Goal: Transaction & Acquisition: Purchase product/service

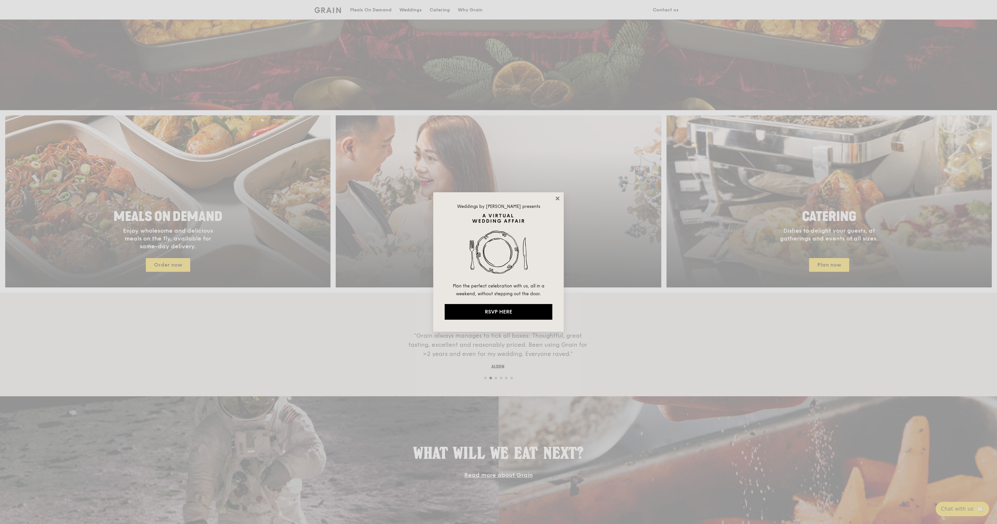
click at [557, 201] on icon at bounding box center [557, 199] width 6 height 6
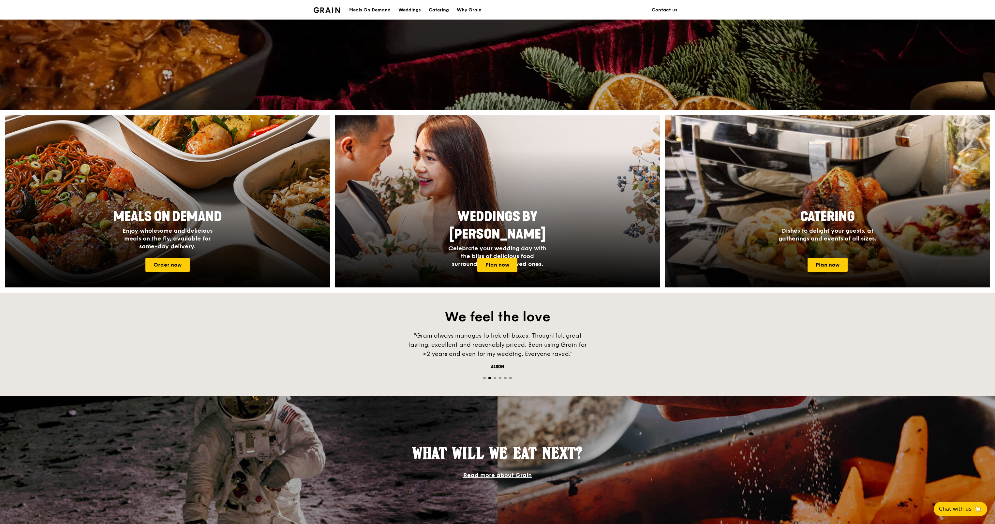
click at [807, 222] on span "Catering" at bounding box center [828, 217] width 54 height 16
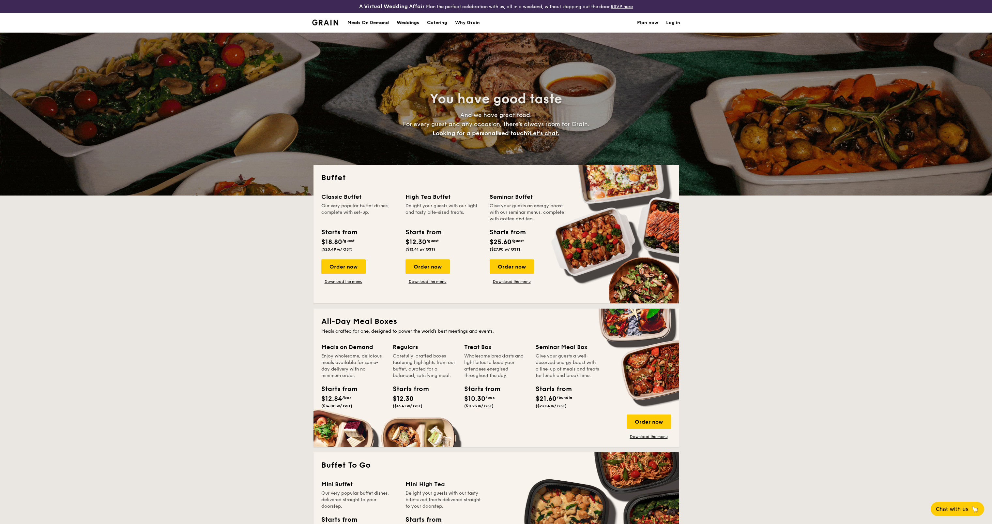
select select
click at [345, 257] on div "Classic Buffet Our very popular buffet dishes, complete with set-up. Starts fro…" at bounding box center [363, 238] width 84 height 92
click at [348, 262] on div "Order now" at bounding box center [343, 267] width 44 height 14
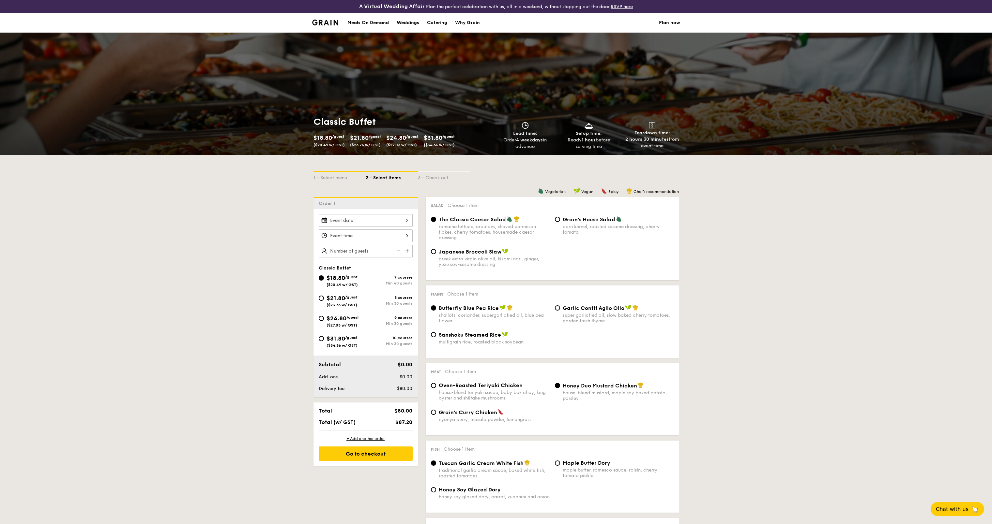
click at [330, 339] on span "$31.80" at bounding box center [335, 338] width 19 height 7
click at [324, 339] on input "$31.80 /guest ($34.66 w/ GST) 10 courses Min 30 guests" at bounding box center [321, 338] width 5 height 5
radio input "true"
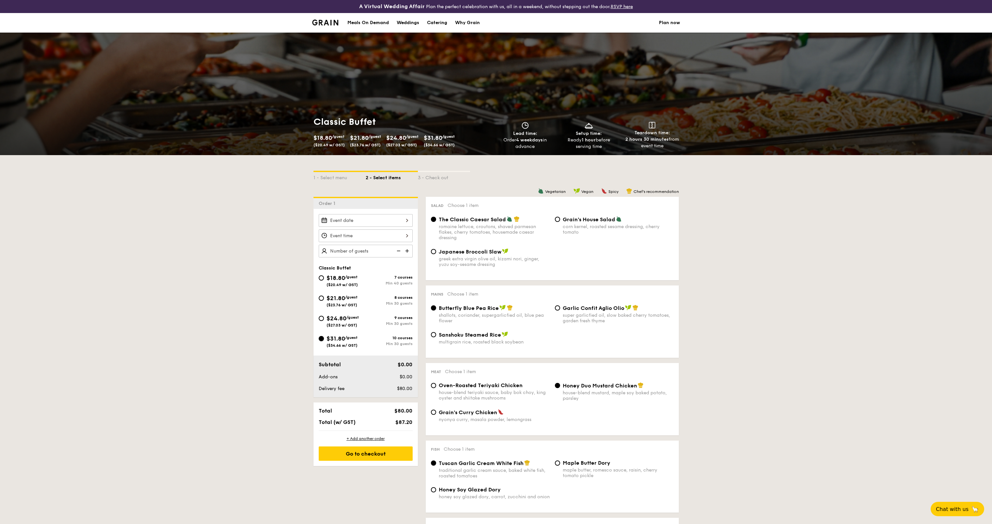
radio input "true"
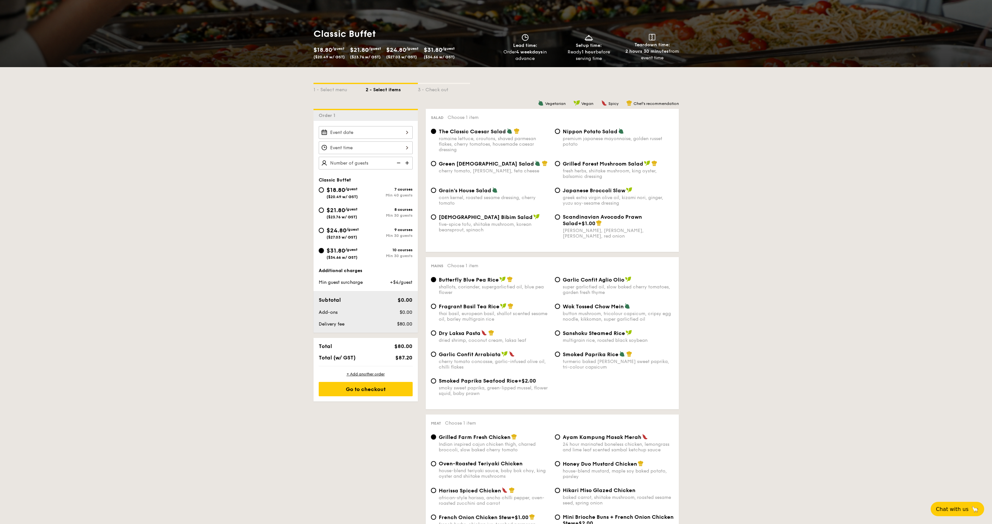
scroll to position [195, 0]
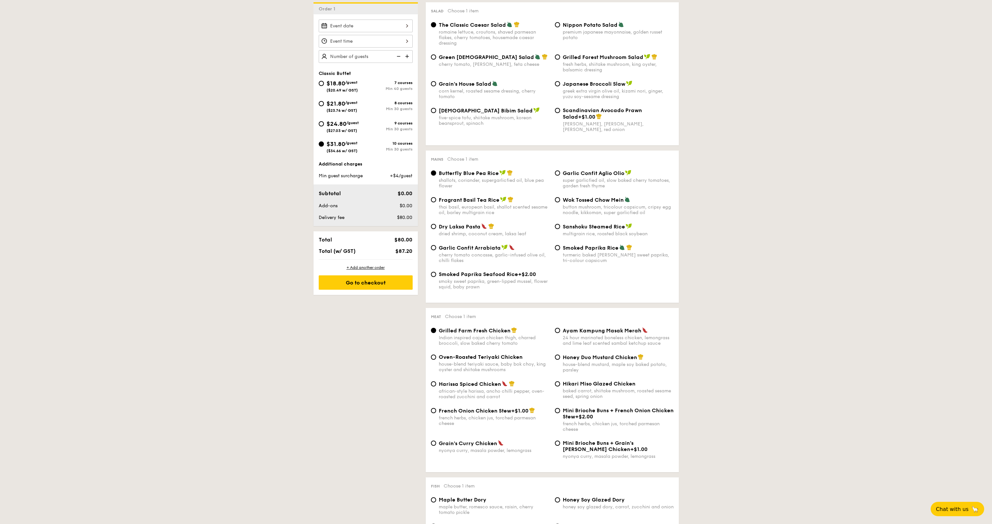
drag, startPoint x: 439, startPoint y: 171, endPoint x: 497, endPoint y: 171, distance: 58.0
click at [497, 171] on span "Butterfly Blue Pea Rice" at bounding box center [469, 173] width 60 height 6
copy span "Butterfly Blue Pea Rice"
drag, startPoint x: 438, startPoint y: 197, endPoint x: 498, endPoint y: 200, distance: 60.1
click at [498, 200] on div "Fragrant Basil Tea Rice" at bounding box center [494, 200] width 111 height 7
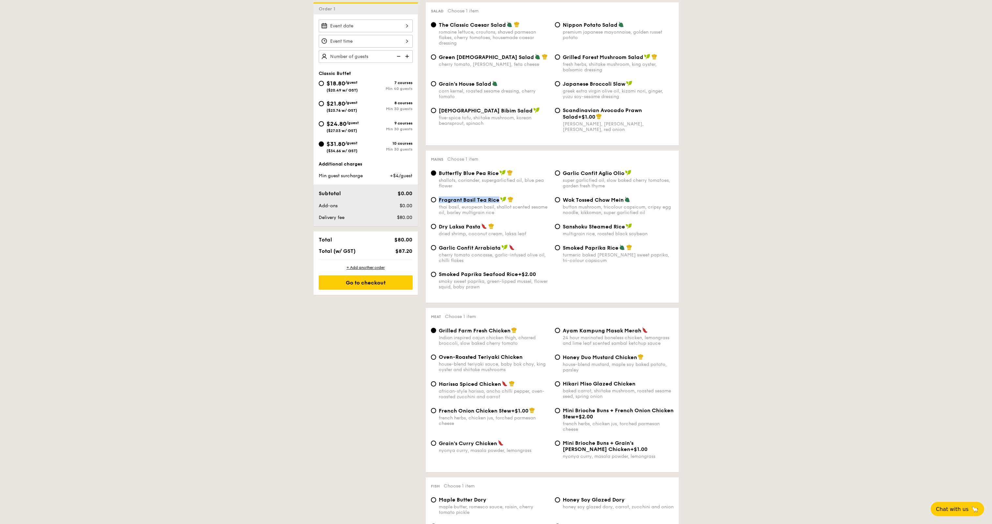
copy span "Fragrant Basil Tea Rice"
drag, startPoint x: 439, startPoint y: 224, endPoint x: 479, endPoint y: 226, distance: 40.8
click at [479, 225] on span "Dry Laksa Pasta" at bounding box center [460, 227] width 42 height 6
copy span "Dry Laksa Pasta"
drag, startPoint x: 438, startPoint y: 247, endPoint x: 500, endPoint y: 249, distance: 62.0
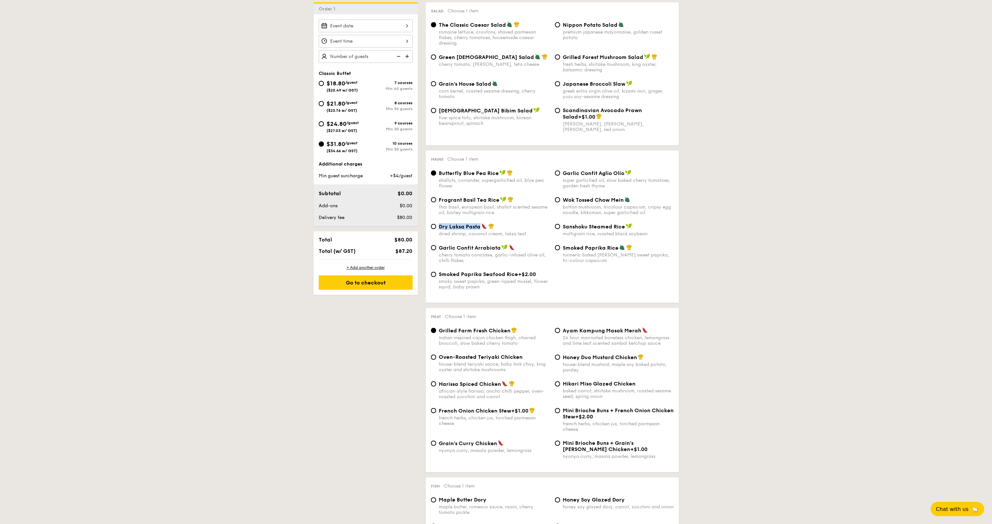
click at [499, 249] on div "Garlic Confit Arrabiata" at bounding box center [494, 248] width 111 height 7
copy span "Garlic Confit Arrabiata"
drag, startPoint x: 562, startPoint y: 173, endPoint x: 623, endPoint y: 174, distance: 61.3
click at [623, 174] on div "Garlic Confit Aglio Olio super garlicfied oil, slow baked cherry tomatoes, gard…" at bounding box center [614, 179] width 124 height 19
copy span "Garlic Confit Aglio Olio"
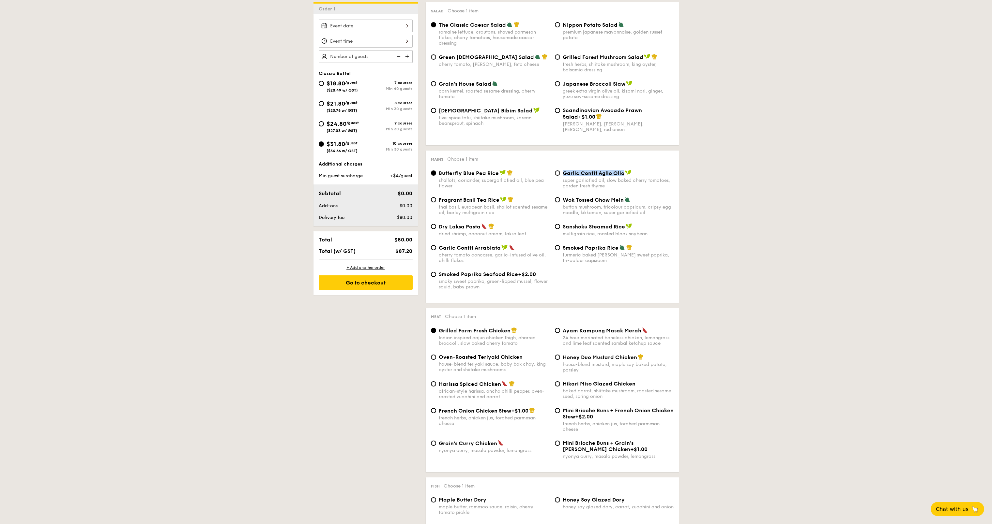
drag, startPoint x: 562, startPoint y: 199, endPoint x: 623, endPoint y: 201, distance: 60.7
click at [623, 201] on span "Wok Tossed Chow Mein" at bounding box center [593, 200] width 61 height 6
copy span "Wok Tossed Chow Mein"
drag, startPoint x: 567, startPoint y: 226, endPoint x: 625, endPoint y: 229, distance: 57.4
click at [625, 228] on div "Sanshoku Steamed Rice" at bounding box center [618, 226] width 111 height 7
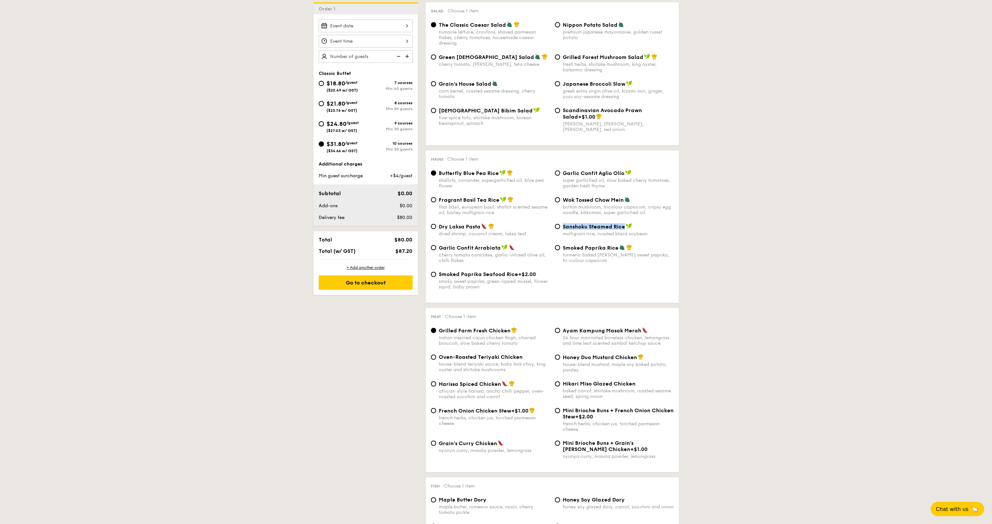
copy span "Sanshoku Steamed Rice"
drag, startPoint x: 563, startPoint y: 247, endPoint x: 617, endPoint y: 248, distance: 54.2
click at [617, 248] on span "Smoked Paprika Rice" at bounding box center [591, 248] width 56 height 6
copy span "Smoked Paprika Rice"
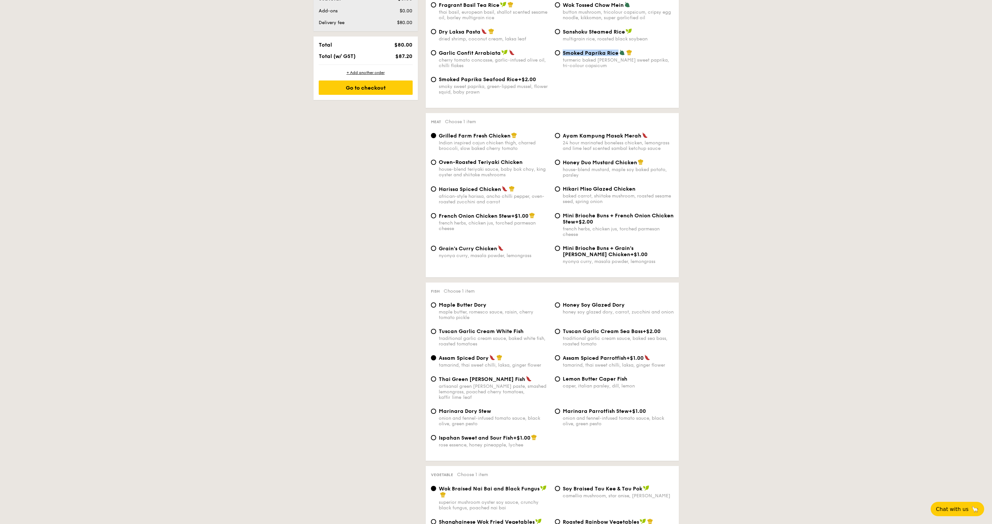
drag, startPoint x: 440, startPoint y: 135, endPoint x: 508, endPoint y: 136, distance: 68.5
click at [508, 136] on span "Grilled Farm Fresh Chicken" at bounding box center [475, 136] width 72 height 6
copy span "Grilled Farm Fresh Chicken"
drag, startPoint x: 438, startPoint y: 162, endPoint x: 520, endPoint y: 162, distance: 82.2
click at [520, 162] on div "Oven-Roasted Teriyaki Chicken house-blend teriyaki sauce, baby bok choy, king o…" at bounding box center [490, 168] width 124 height 19
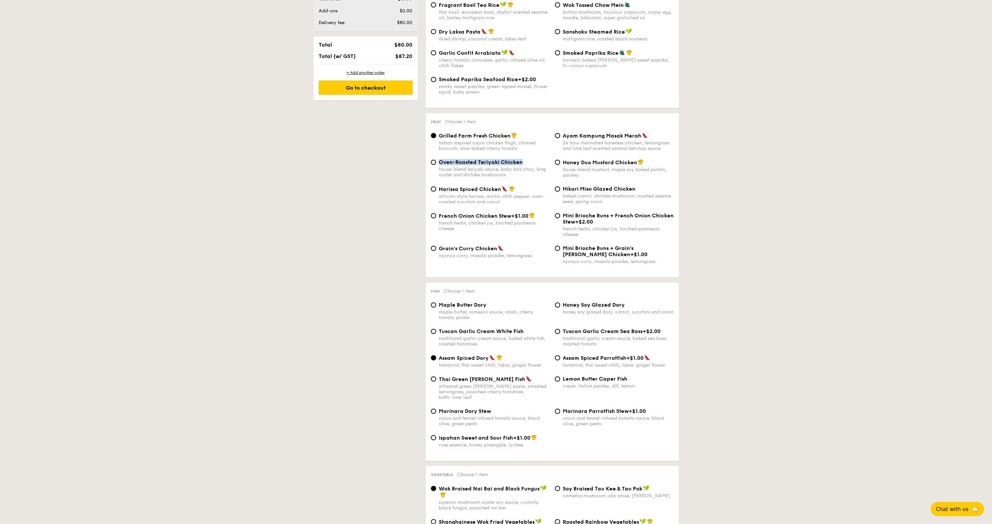
copy span "Oven-Roasted Teriyaki Chicken"
drag, startPoint x: 440, startPoint y: 188, endPoint x: 499, endPoint y: 187, distance: 59.4
click at [499, 187] on span "Harissa Spiced Chicken" at bounding box center [470, 189] width 62 height 6
drag, startPoint x: 439, startPoint y: 247, endPoint x: 495, endPoint y: 249, distance: 56.8
click at [495, 249] on span "Grain's Curry Chicken" at bounding box center [468, 249] width 58 height 6
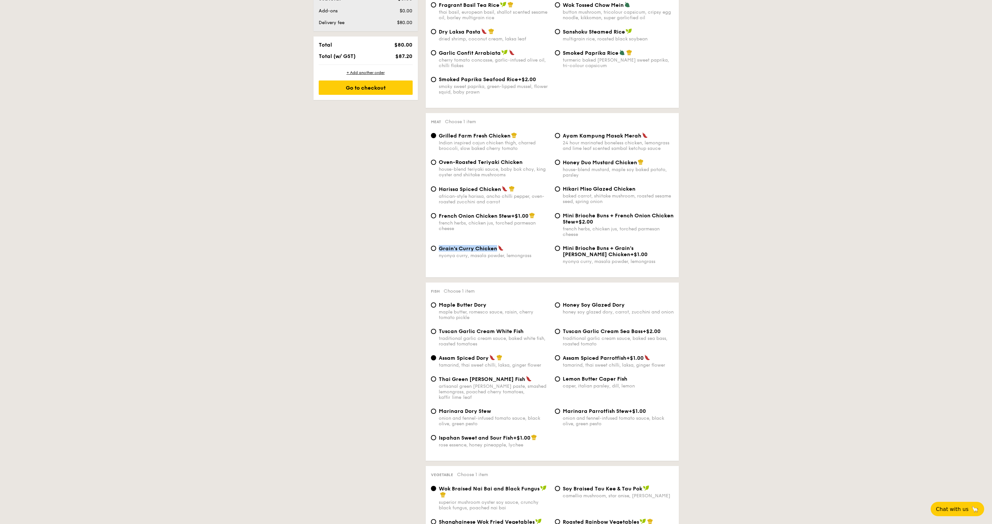
drag, startPoint x: 564, startPoint y: 134, endPoint x: 638, endPoint y: 134, distance: 74.0
click at [638, 134] on span "Ayam Kampung Masak Merah" at bounding box center [602, 136] width 79 height 6
drag, startPoint x: 563, startPoint y: 160, endPoint x: 635, endPoint y: 161, distance: 72.1
click at [635, 161] on span "Honey Duo Mustard Chicken" at bounding box center [600, 162] width 74 height 6
drag, startPoint x: 564, startPoint y: 188, endPoint x: 634, endPoint y: 189, distance: 69.8
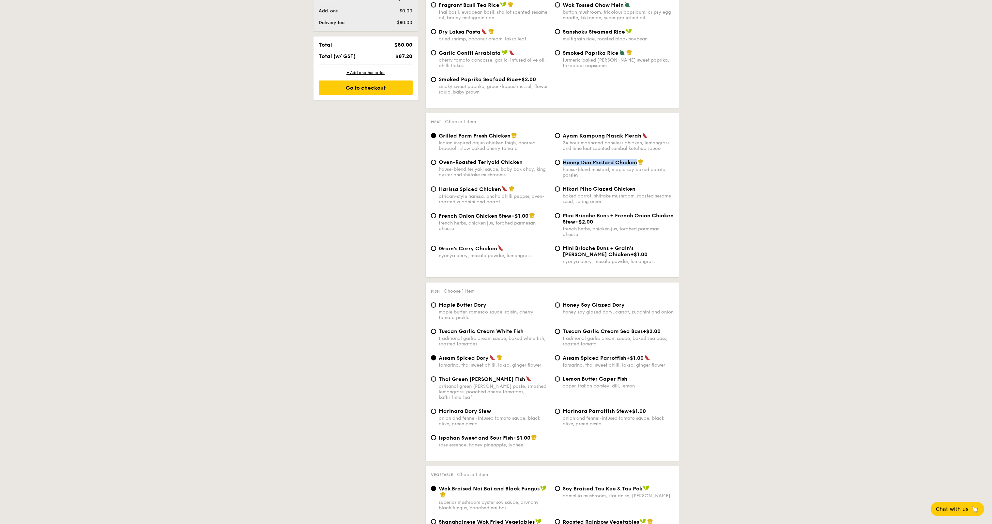
click at [634, 189] on span "Hikari Miso Glazed Chicken" at bounding box center [599, 189] width 73 height 6
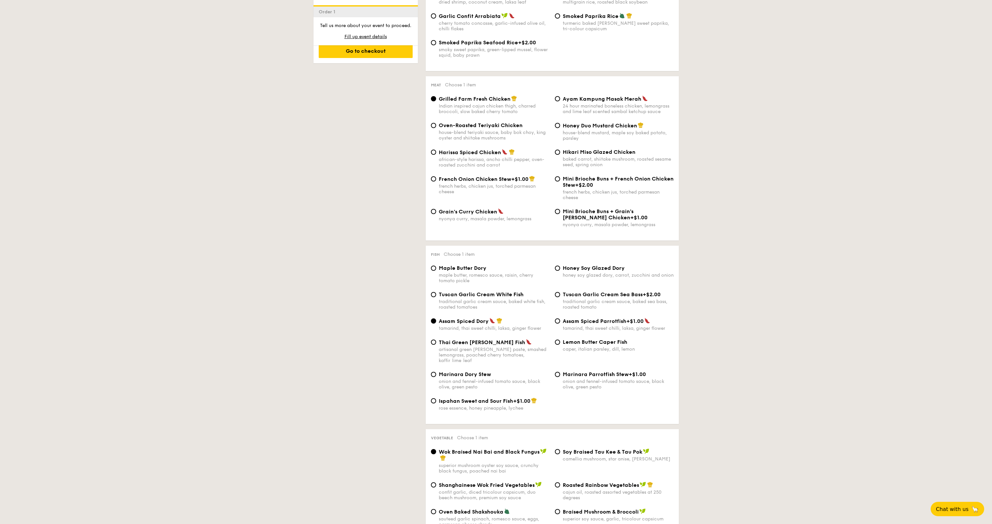
scroll to position [584, 0]
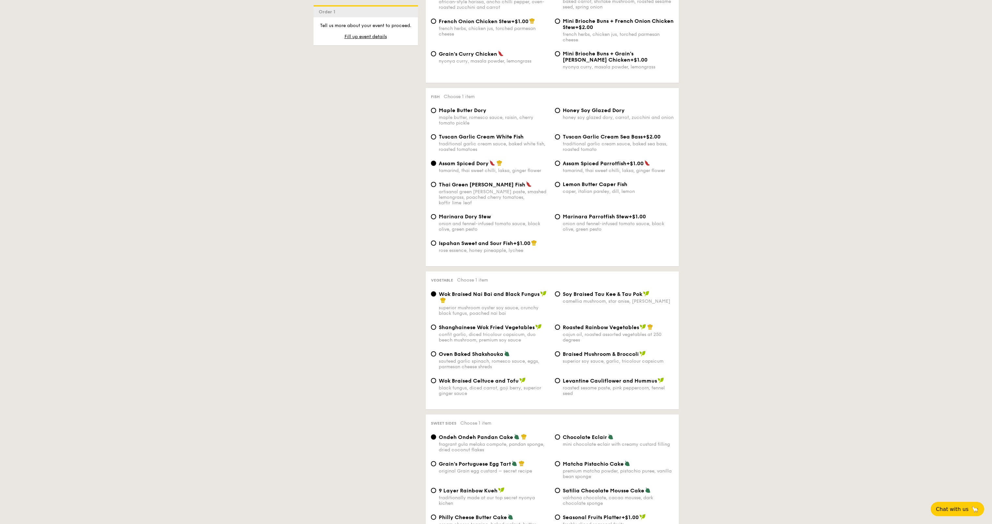
drag, startPoint x: 440, startPoint y: 111, endPoint x: 485, endPoint y: 111, distance: 45.0
click at [484, 111] on span "Maple Butter Dory" at bounding box center [463, 110] width 48 height 6
drag, startPoint x: 440, startPoint y: 136, endPoint x: 524, endPoint y: 135, distance: 84.5
click at [524, 135] on div "Tuscan Garlic Cream White Fish" at bounding box center [494, 137] width 111 height 6
drag, startPoint x: 439, startPoint y: 164, endPoint x: 487, endPoint y: 163, distance: 48.6
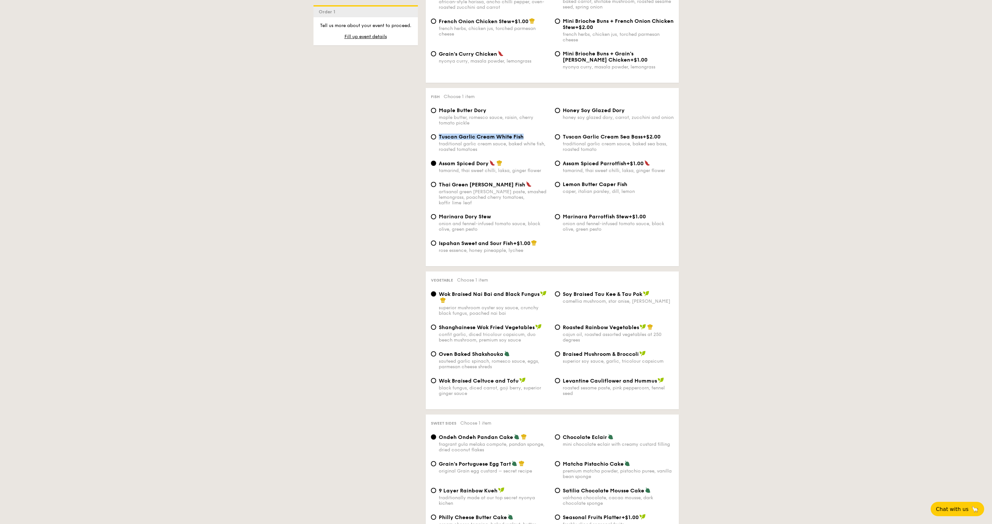
click at [487, 163] on span "Assam Spiced Dory" at bounding box center [464, 163] width 50 height 6
drag, startPoint x: 438, startPoint y: 185, endPoint x: 495, endPoint y: 186, distance: 57.4
click at [495, 186] on div "Thai Green Curry Fish" at bounding box center [494, 184] width 111 height 7
drag, startPoint x: 440, startPoint y: 211, endPoint x: 490, endPoint y: 211, distance: 49.6
click at [489, 214] on span "Marinara Dory Stew" at bounding box center [465, 217] width 52 height 6
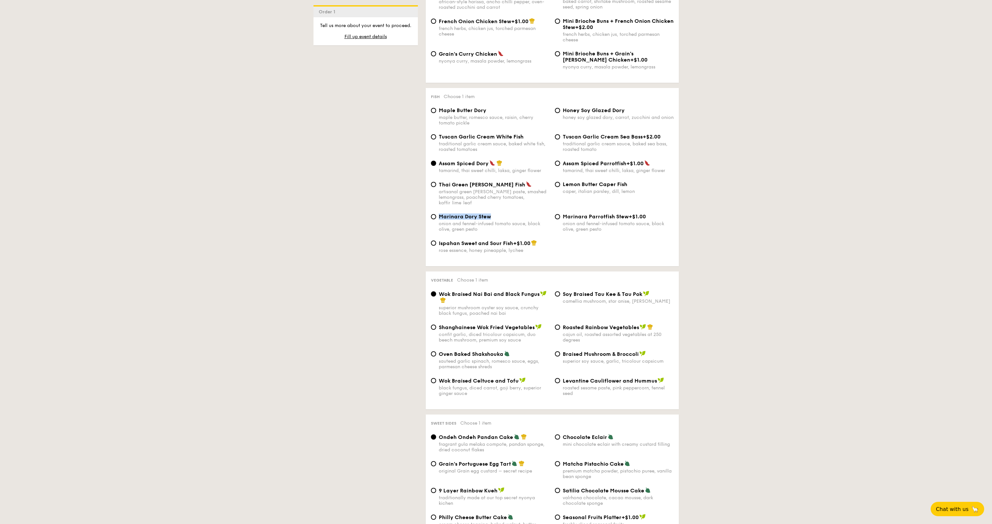
drag, startPoint x: 439, startPoint y: 238, endPoint x: 517, endPoint y: 243, distance: 78.8
click at [517, 243] on div "Ispahan Sweet and Sour Fish +$1.00 rose essence, honey pineapple, lychee" at bounding box center [494, 246] width 111 height 13
click at [572, 111] on span "Honey Soy Glazed Dory" at bounding box center [594, 110] width 62 height 6
click at [560, 111] on input "Honey Soy Glazed Dory honey soy glazed dory, carrot, zucchini and onion" at bounding box center [557, 110] width 5 height 5
radio input "true"
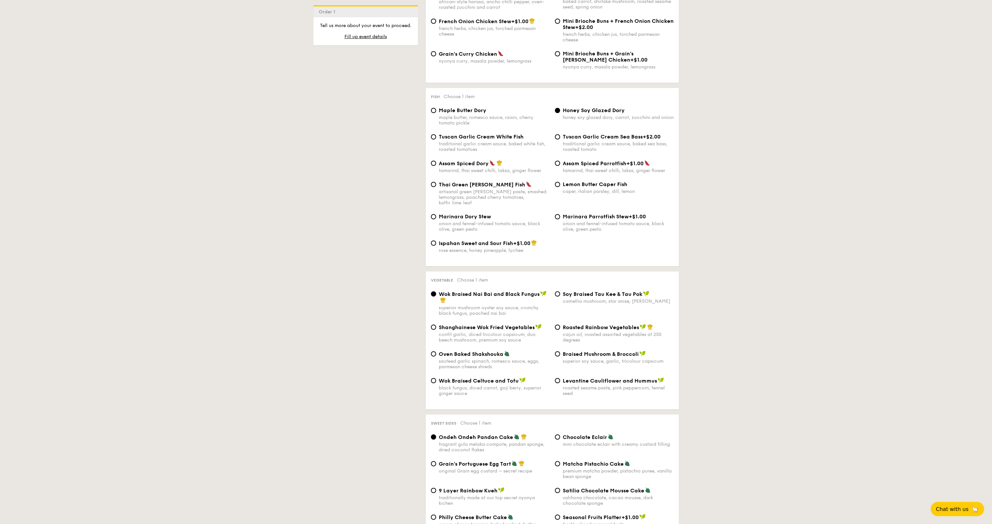
drag, startPoint x: 564, startPoint y: 109, endPoint x: 632, endPoint y: 109, distance: 68.2
click at [632, 109] on div "Honey Soy Glazed Dory" at bounding box center [618, 110] width 111 height 6
drag, startPoint x: 564, startPoint y: 184, endPoint x: 629, endPoint y: 186, distance: 65.3
click at [629, 186] on div "Lemon Butter Caper Fish" at bounding box center [618, 184] width 111 height 6
click at [632, 185] on div "Lemon Butter Caper Fish caper, italian parsley, dill, lemon" at bounding box center [614, 187] width 124 height 13
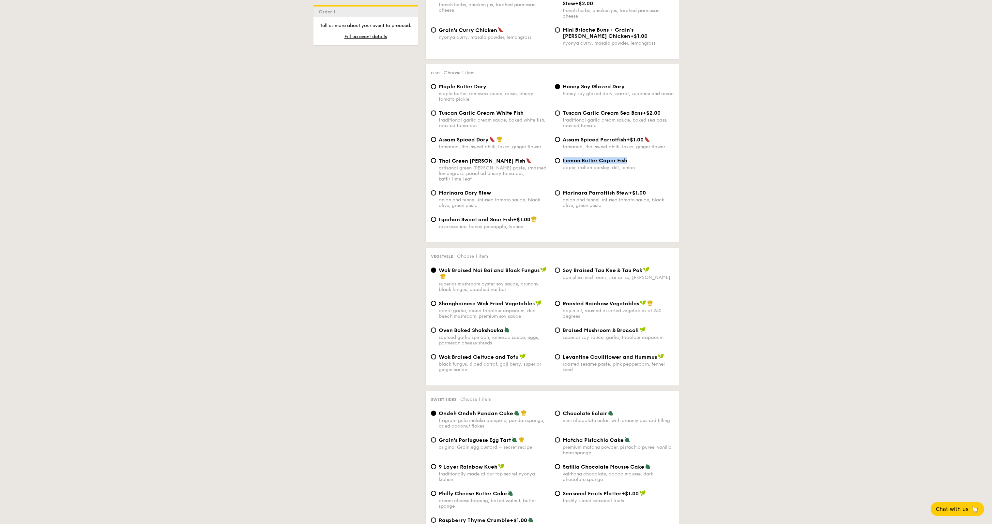
scroll to position [649, 0]
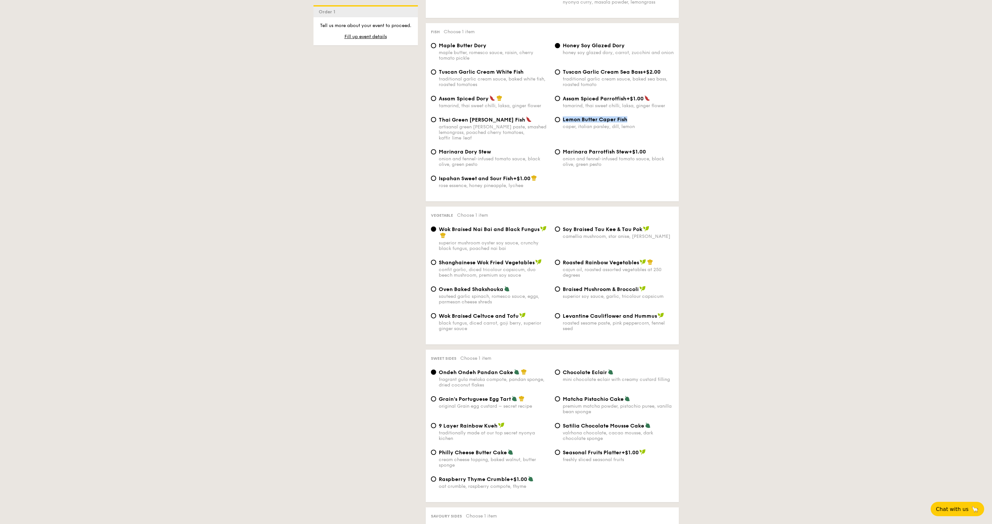
drag, startPoint x: 440, startPoint y: 224, endPoint x: 539, endPoint y: 225, distance: 98.5
click at [538, 226] on span "Wok Braised Nai Bai and Black Fungus" at bounding box center [489, 229] width 101 height 6
drag, startPoint x: 439, startPoint y: 257, endPoint x: 534, endPoint y: 256, distance: 95.2
click at [534, 259] on div "Shanghainese Wok Fried Vegetables" at bounding box center [494, 262] width 111 height 7
drag, startPoint x: 439, startPoint y: 284, endPoint x: 502, endPoint y: 284, distance: 63.3
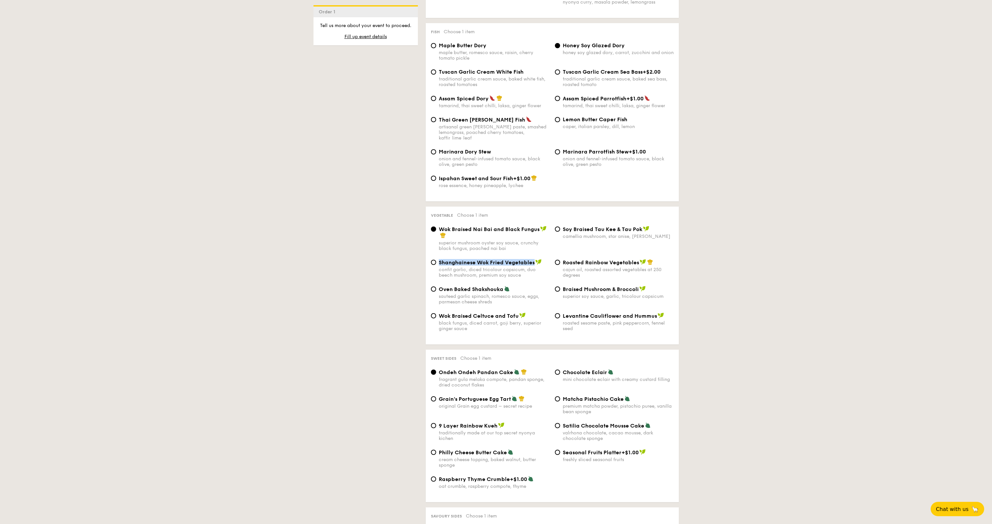
click at [502, 286] on span "Oven Baked Shakshouka" at bounding box center [471, 289] width 65 height 6
click at [437, 313] on div "Wok Braised Celtuce and Tofu black fungus, diced carrot, goji berry, superior g…" at bounding box center [490, 322] width 124 height 19
drag, startPoint x: 440, startPoint y: 310, endPoint x: 517, endPoint y: 313, distance: 76.7
click at [517, 313] on span "Wok Braised Celtuce and Tofu" at bounding box center [479, 316] width 80 height 6
drag, startPoint x: 563, startPoint y: 223, endPoint x: 640, endPoint y: 224, distance: 76.6
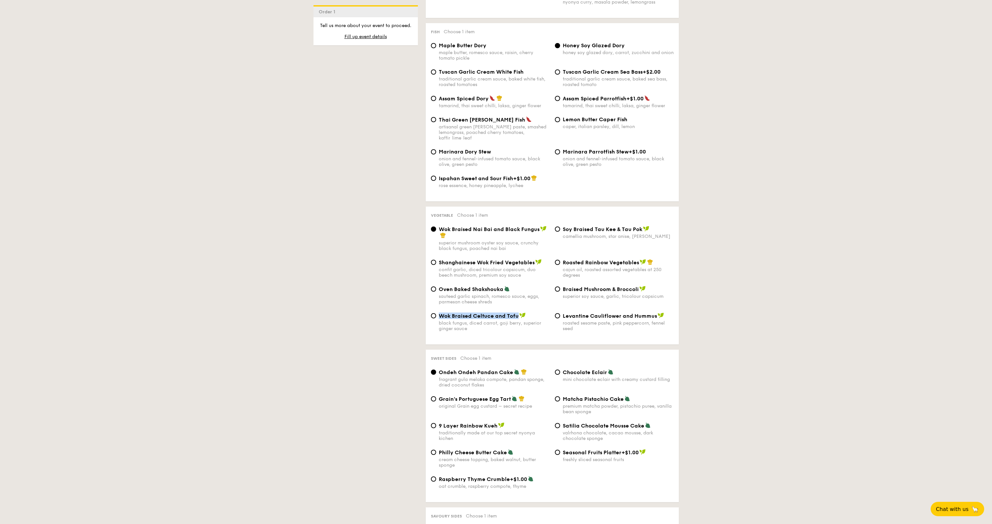
click at [640, 226] on span "⁠Soy Braised Tau Kee & Tau Pok" at bounding box center [603, 229] width 80 height 6
drag, startPoint x: 562, startPoint y: 256, endPoint x: 638, endPoint y: 259, distance: 75.7
click at [638, 259] on div "Roasted Rainbow Vegetables" at bounding box center [618, 262] width 111 height 7
drag, startPoint x: 564, startPoint y: 282, endPoint x: 637, endPoint y: 284, distance: 73.4
click at [637, 286] on span "Braised Mushroom & Broccoli" at bounding box center [601, 289] width 76 height 6
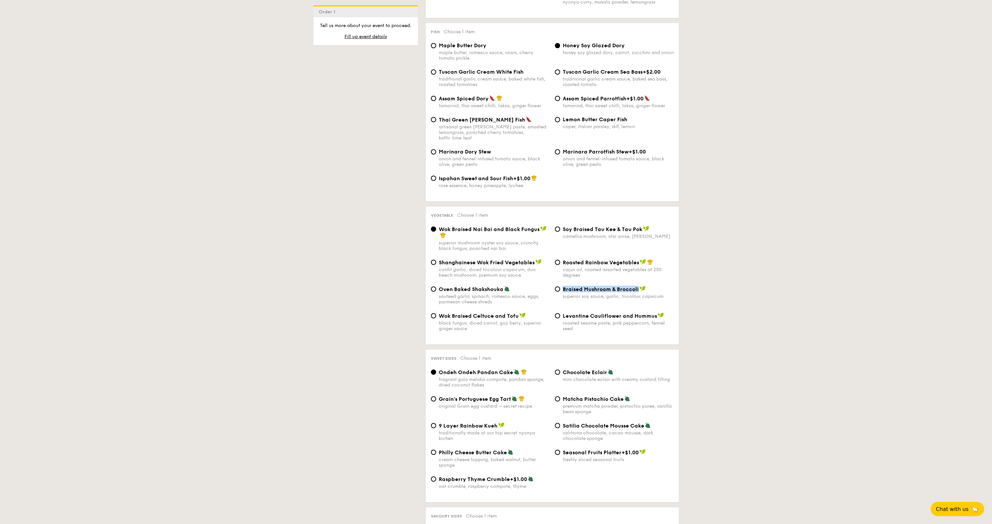
drag, startPoint x: 563, startPoint y: 311, endPoint x: 655, endPoint y: 312, distance: 92.3
click at [655, 313] on div "Levantine Cauliflower and Hummus" at bounding box center [618, 316] width 111 height 7
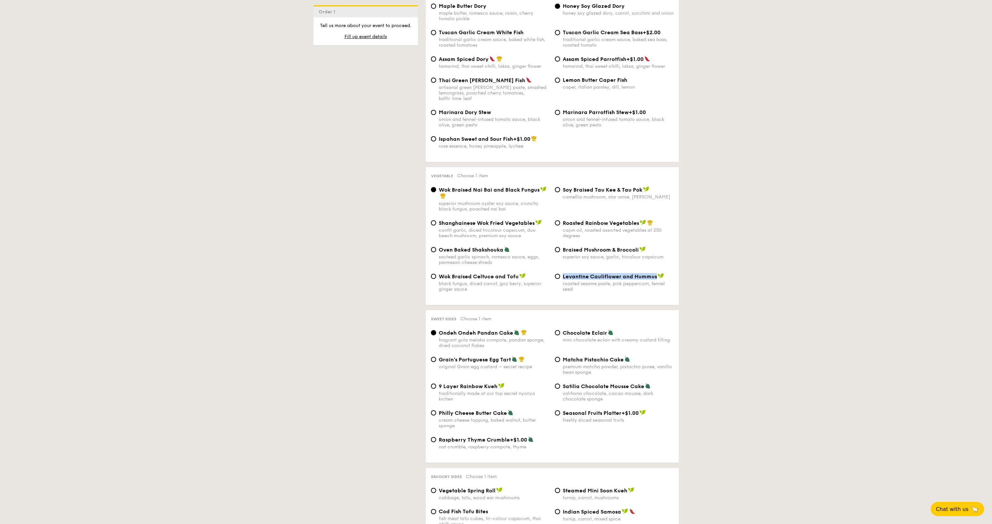
scroll to position [844, 0]
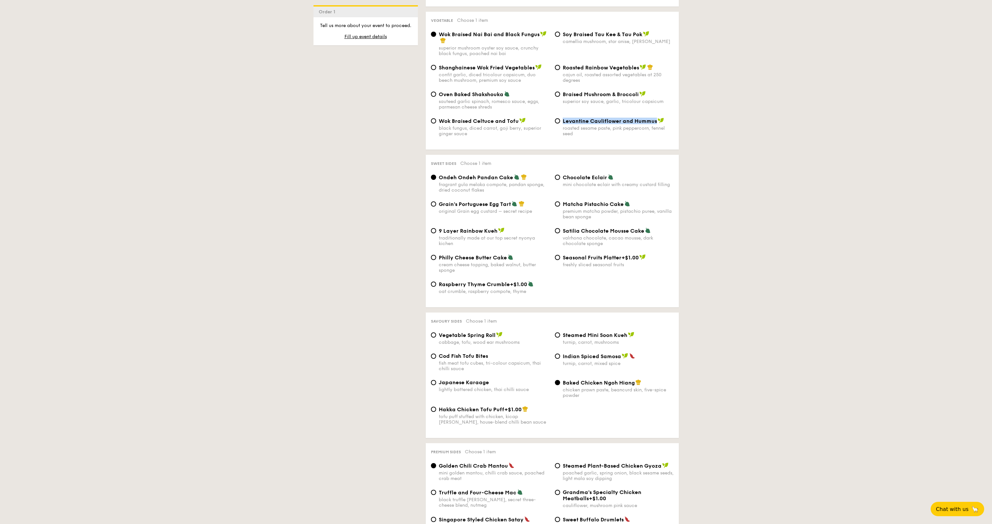
drag, startPoint x: 440, startPoint y: 170, endPoint x: 513, endPoint y: 171, distance: 73.1
click at [513, 174] on div "Ondeh Ondeh Pandan Cake" at bounding box center [494, 177] width 111 height 7
drag, startPoint x: 439, startPoint y: 199, endPoint x: 513, endPoint y: 197, distance: 73.7
click at [512, 201] on div "Grain's Portuguese Egg Tart" at bounding box center [494, 204] width 111 height 7
drag, startPoint x: 438, startPoint y: 225, endPoint x: 495, endPoint y: 226, distance: 57.4
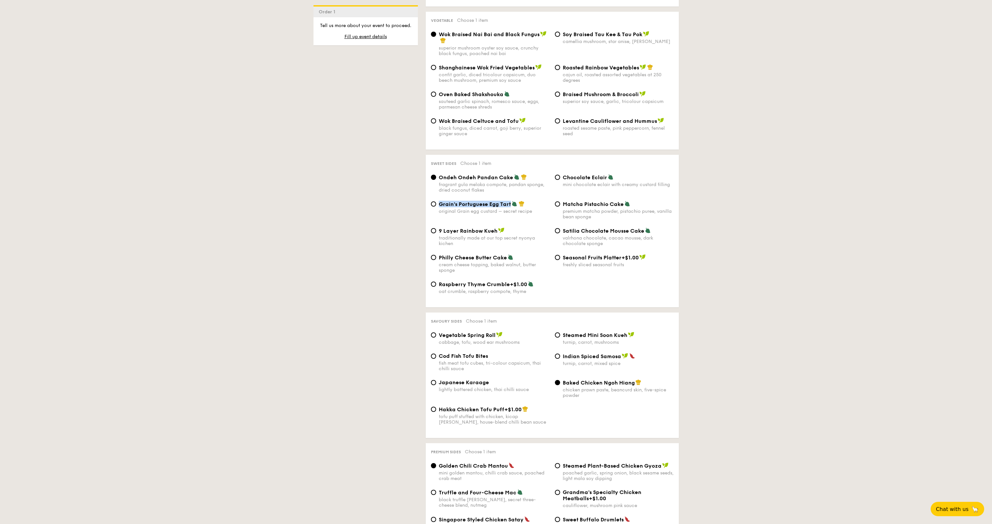
click at [495, 228] on span "9 Layer Rainbow Kueh" at bounding box center [468, 231] width 59 height 6
drag, startPoint x: 440, startPoint y: 250, endPoint x: 504, endPoint y: 254, distance: 63.7
click at [504, 255] on span "Philly Cheese Butter Cake" at bounding box center [473, 258] width 68 height 6
click at [505, 254] on div "Philly Cheese Butter Cake cream cheese topping, baked walnut, butter sponge" at bounding box center [490, 263] width 124 height 19
drag, startPoint x: 563, startPoint y: 172, endPoint x: 608, endPoint y: 172, distance: 44.7
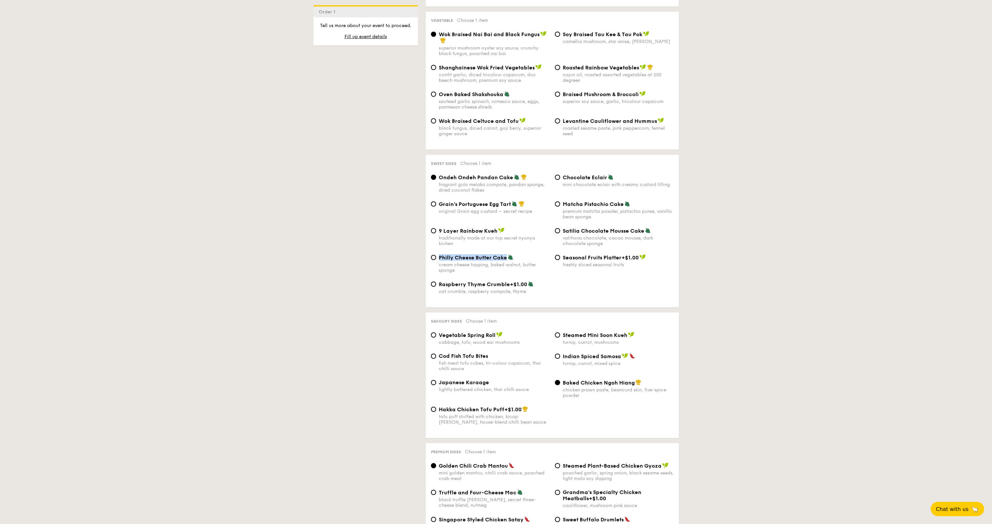
click at [608, 174] on div "Chocolate Eclair" at bounding box center [618, 177] width 111 height 7
drag, startPoint x: 564, startPoint y: 198, endPoint x: 623, endPoint y: 201, distance: 59.4
click at [623, 201] on div "Matcha Pistachio Cake" at bounding box center [618, 204] width 111 height 7
drag, startPoint x: 562, startPoint y: 225, endPoint x: 644, endPoint y: 228, distance: 81.9
click at [644, 228] on div "Satilia Chocolate Mousse Cake" at bounding box center [618, 231] width 111 height 7
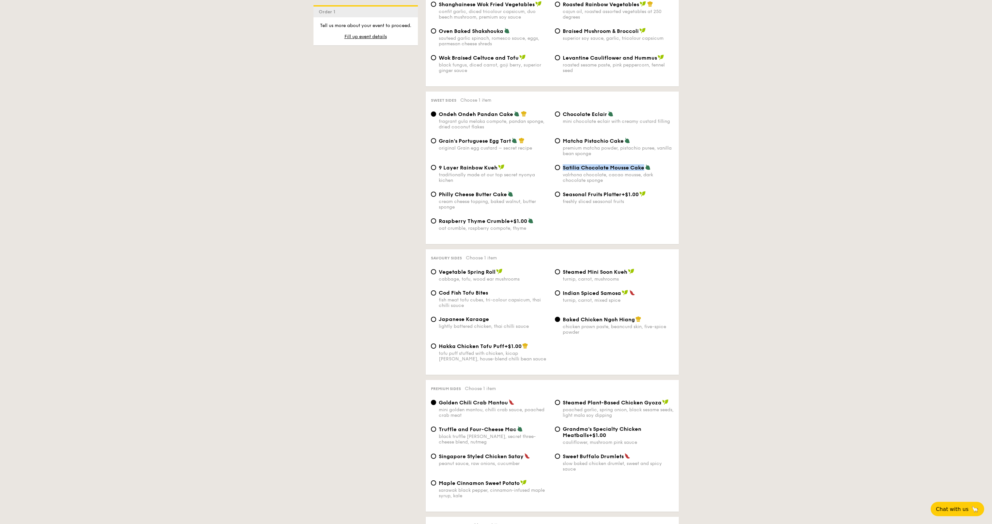
scroll to position [1039, 0]
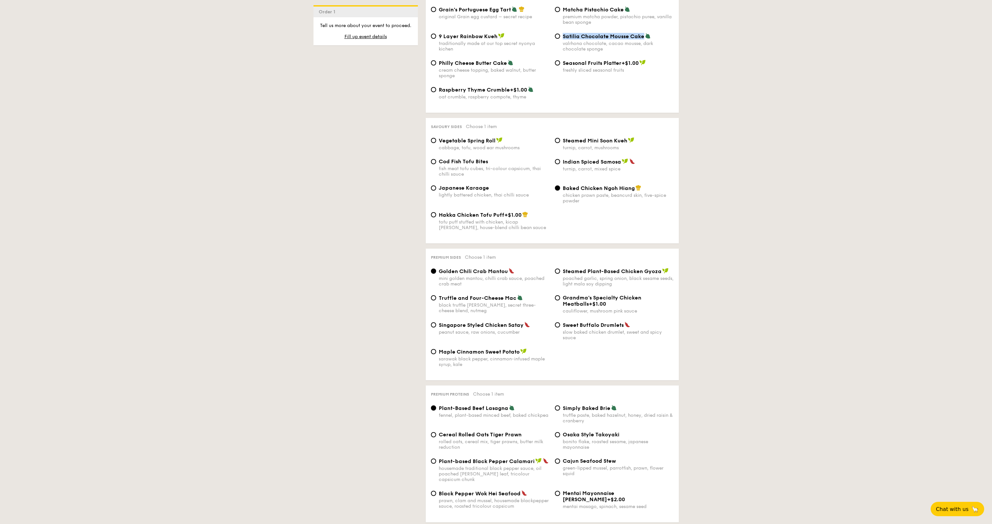
drag, startPoint x: 439, startPoint y: 134, endPoint x: 498, endPoint y: 134, distance: 58.7
click at [497, 137] on div "Vegetable Spring Roll" at bounding box center [494, 140] width 111 height 7
drag, startPoint x: 439, startPoint y: 155, endPoint x: 491, endPoint y: 156, distance: 52.5
click at [491, 158] on div "Cod Fish Tofu Bites" at bounding box center [494, 161] width 111 height 6
drag, startPoint x: 438, startPoint y: 183, endPoint x: 494, endPoint y: 182, distance: 55.8
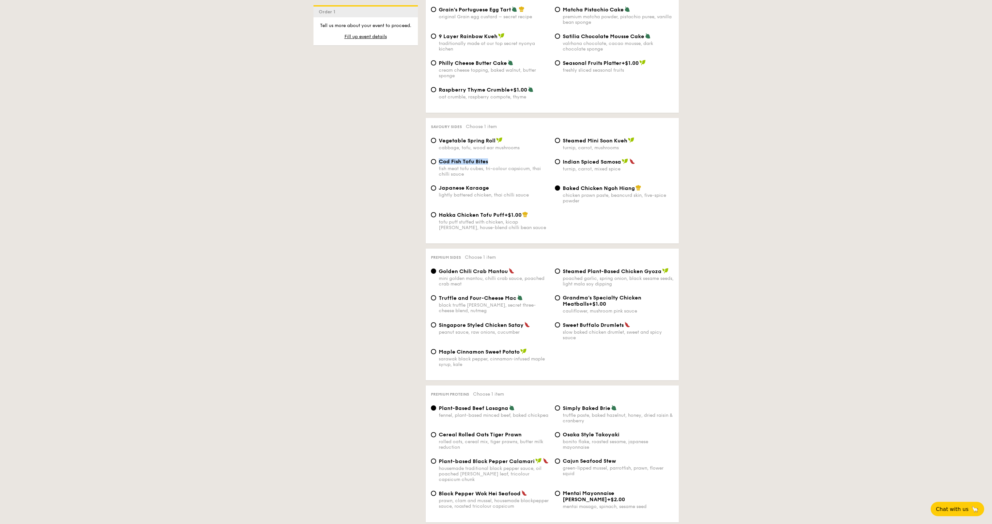
click at [494, 185] on div "Japanese Karaage" at bounding box center [494, 188] width 111 height 6
drag, startPoint x: 563, startPoint y: 134, endPoint x: 625, endPoint y: 135, distance: 62.6
click at [625, 138] on span "Steamed Mini Soon Kueh" at bounding box center [595, 141] width 65 height 6
drag, startPoint x: 563, startPoint y: 155, endPoint x: 620, endPoint y: 154, distance: 57.1
click at [620, 158] on div "Indian Spiced Samosa" at bounding box center [618, 161] width 111 height 7
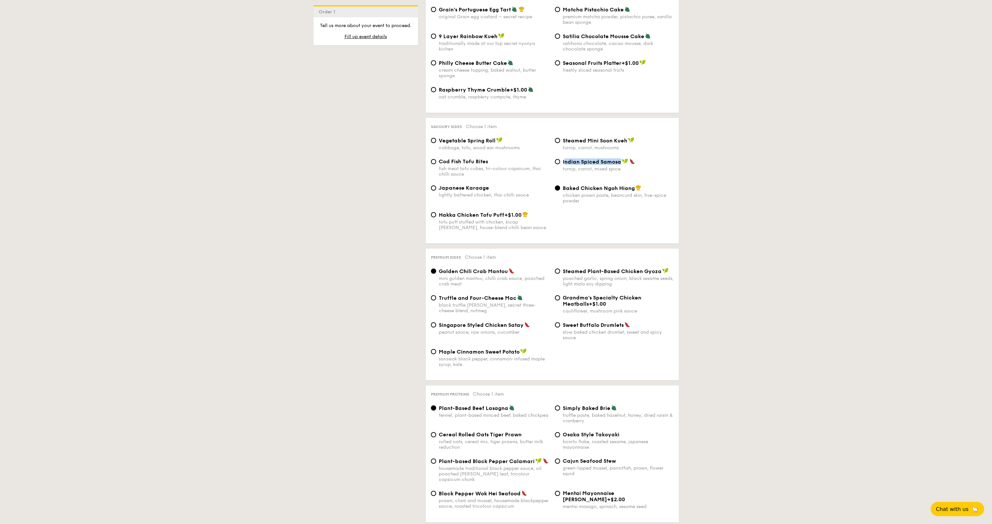
click at [564, 159] on span "Indian Spiced Samosa" at bounding box center [592, 162] width 58 height 6
click at [560, 159] on input "Indian Spiced Samosa turnip, carrot, mixed spice" at bounding box center [557, 161] width 5 height 5
radio input "true"
drag, startPoint x: 562, startPoint y: 155, endPoint x: 621, endPoint y: 158, distance: 58.4
click at [621, 158] on div "Indian Spiced Samosa" at bounding box center [618, 161] width 111 height 7
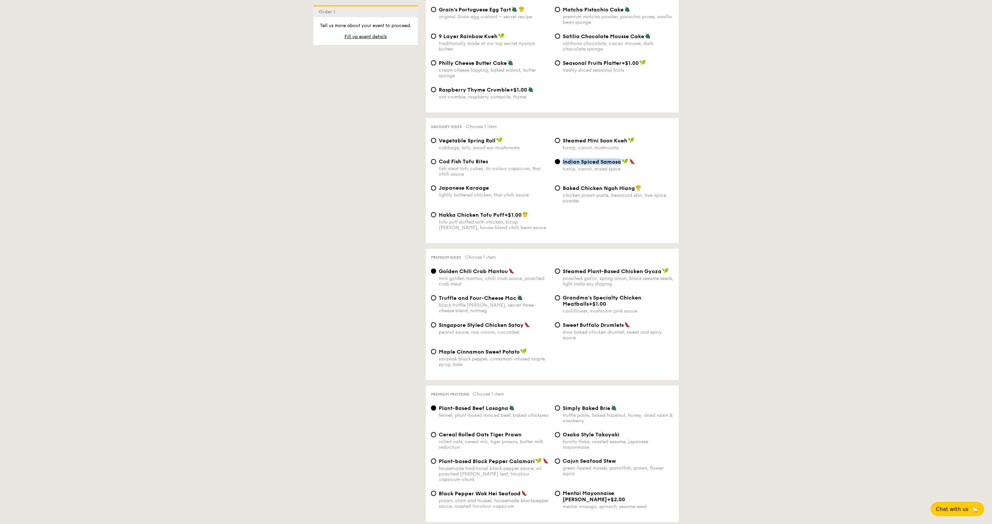
drag, startPoint x: 562, startPoint y: 181, endPoint x: 634, endPoint y: 180, distance: 71.4
click at [634, 185] on span "Baked Chicken Ngoh Hiang" at bounding box center [599, 188] width 72 height 6
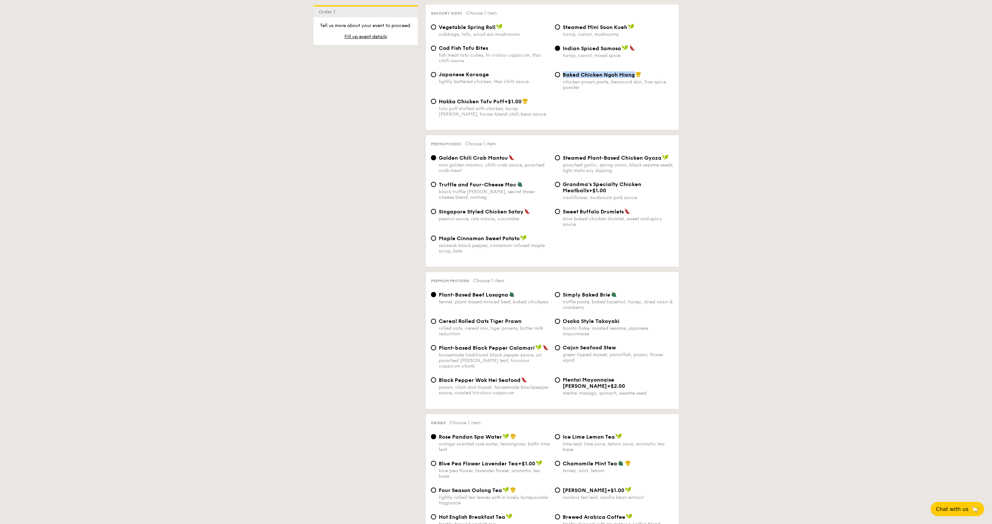
scroll to position [1169, 0]
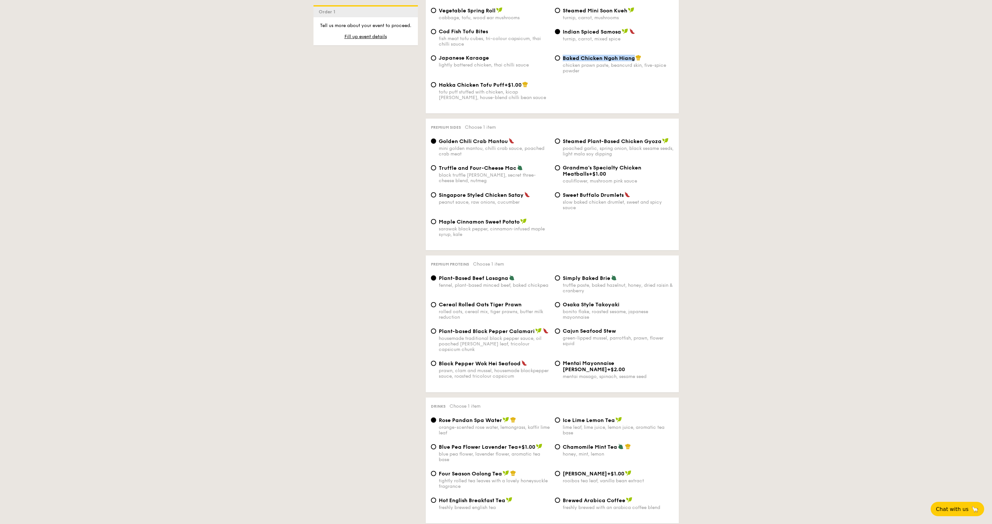
drag, startPoint x: 438, startPoint y: 135, endPoint x: 506, endPoint y: 137, distance: 68.5
click at [506, 138] on span "Golden Chili Crab Mantou" at bounding box center [473, 141] width 69 height 6
drag, startPoint x: 439, startPoint y: 162, endPoint x: 513, endPoint y: 163, distance: 74.4
click at [513, 165] on span "Truffle and Four-Cheese Mac" at bounding box center [478, 168] width 78 height 6
drag, startPoint x: 439, startPoint y: 188, endPoint x: 523, endPoint y: 189, distance: 84.1
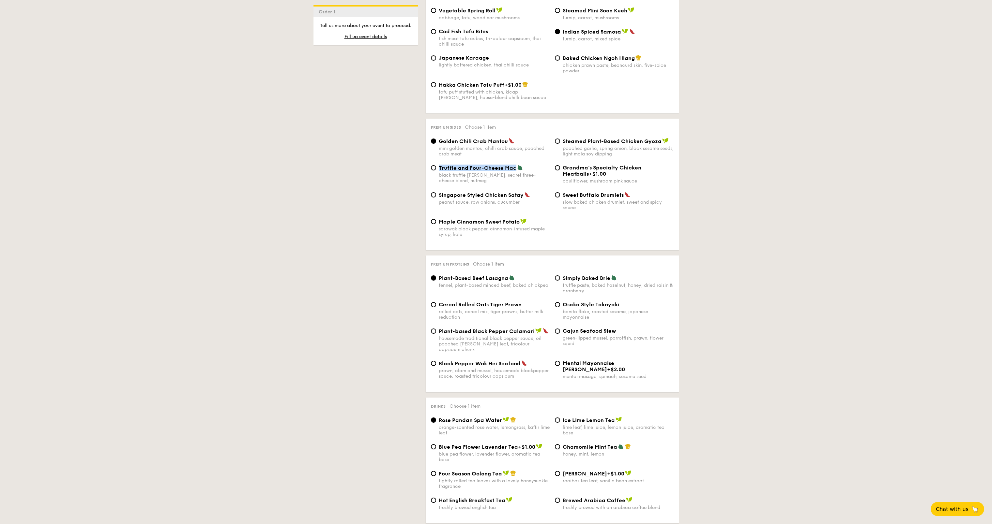
click at [523, 192] on div "Singapore Styled Chicken Satay" at bounding box center [494, 195] width 111 height 7
drag, startPoint x: 440, startPoint y: 216, endPoint x: 520, endPoint y: 217, distance: 79.9
click at [519, 218] on div "Maple Cinnamon Sweet Potato" at bounding box center [494, 221] width 111 height 7
drag, startPoint x: 564, startPoint y: 135, endPoint x: 659, endPoint y: 137, distance: 95.6
click at [659, 138] on span "Steamed Plant-Based Chicken Gyoza" at bounding box center [612, 141] width 99 height 6
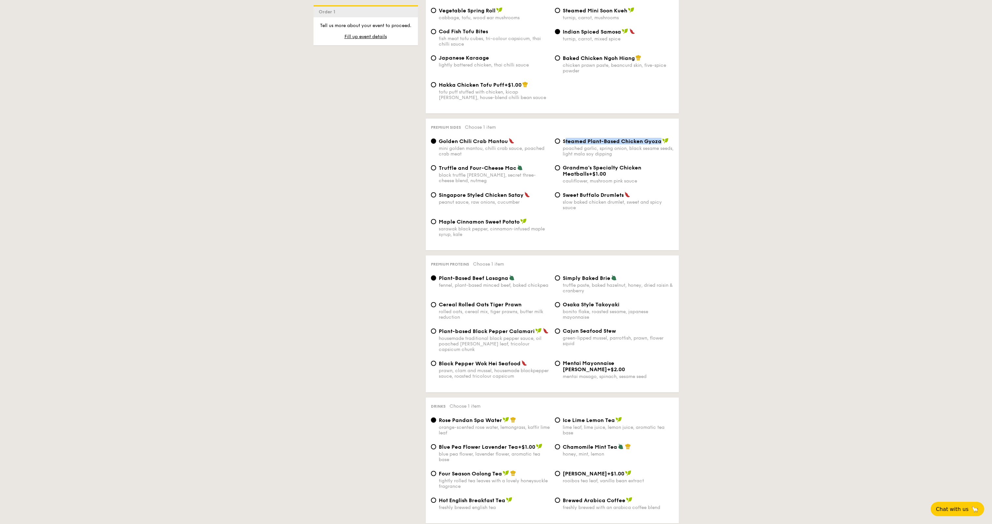
drag, startPoint x: 562, startPoint y: 188, endPoint x: 623, endPoint y: 188, distance: 60.7
click at [623, 192] on div "Sweet Buffalo Drumlets" at bounding box center [618, 195] width 111 height 7
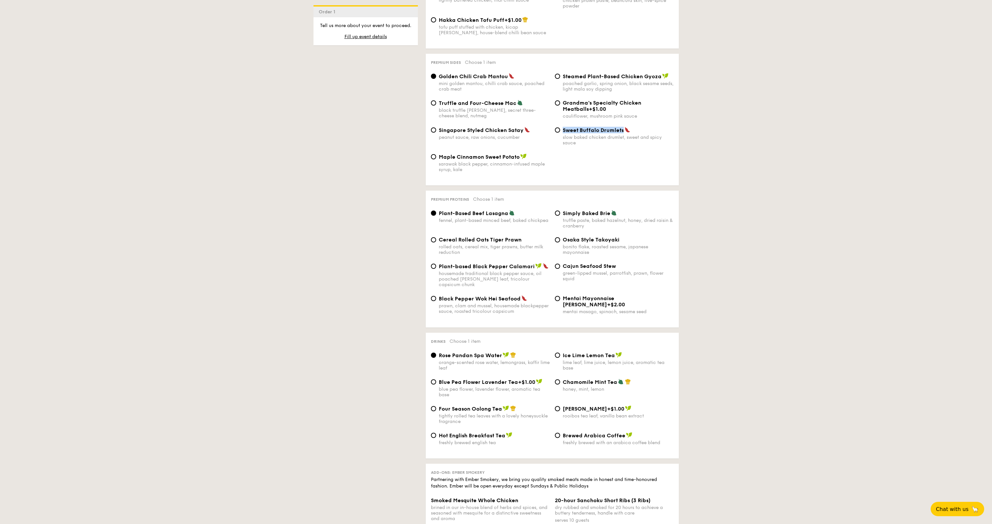
scroll to position [1299, 0]
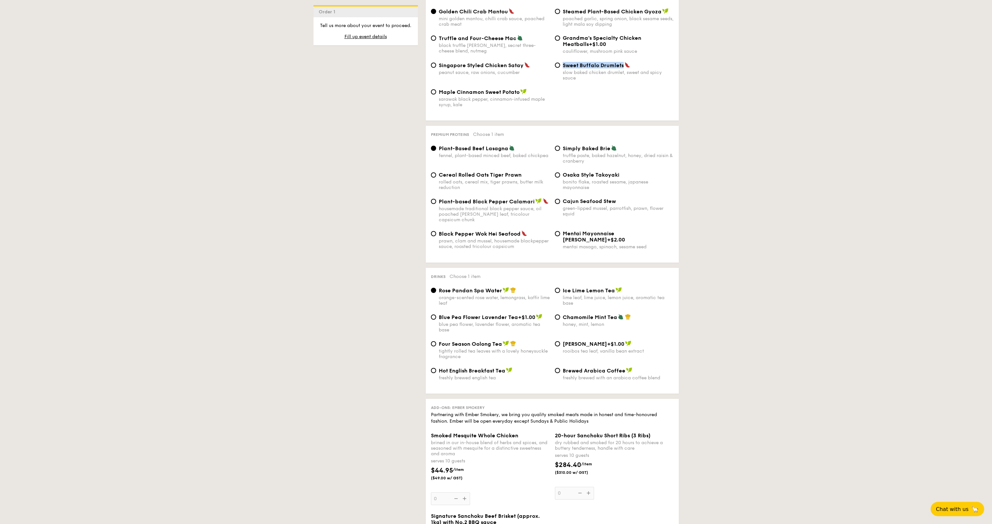
drag, startPoint x: 439, startPoint y: 143, endPoint x: 508, endPoint y: 144, distance: 69.5
click at [508, 145] on div "Plant-Based Beef Lasagna" at bounding box center [494, 148] width 111 height 7
drag, startPoint x: 439, startPoint y: 169, endPoint x: 521, endPoint y: 172, distance: 82.9
click at [521, 172] on div "Cereal Rolled Oats Tiger Prawn" at bounding box center [494, 175] width 111 height 6
drag, startPoint x: 439, startPoint y: 195, endPoint x: 533, endPoint y: 194, distance: 93.6
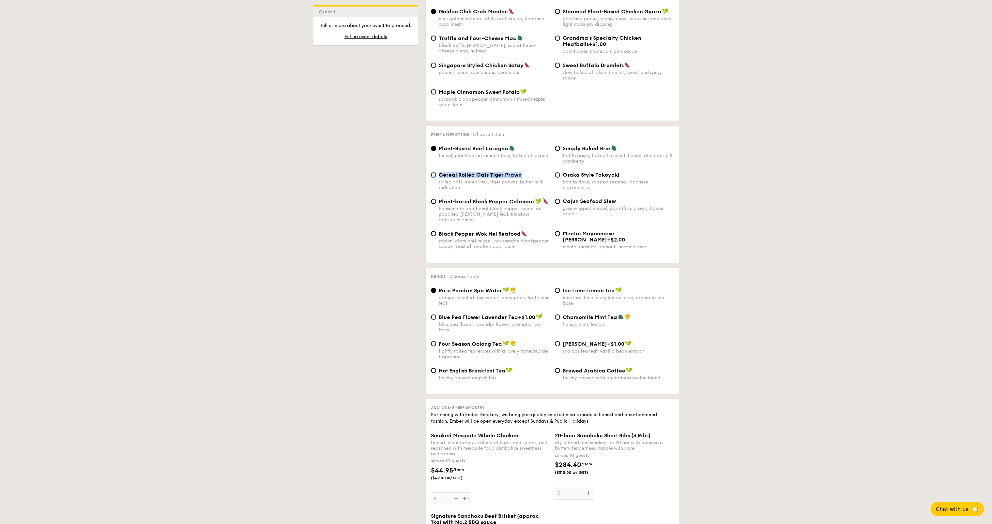
click at [532, 198] on div "Plant-based Black Pepper Calamari" at bounding box center [494, 201] width 111 height 7
drag, startPoint x: 440, startPoint y: 223, endPoint x: 520, endPoint y: 222, distance: 80.2
click at [520, 231] on div "Black Pepper Wok Hei Seafood" at bounding box center [494, 234] width 111 height 7
drag, startPoint x: 439, startPoint y: 222, endPoint x: 520, endPoint y: 223, distance: 80.9
click at [520, 231] on div "Black Pepper Wok Hei Seafood" at bounding box center [494, 234] width 111 height 7
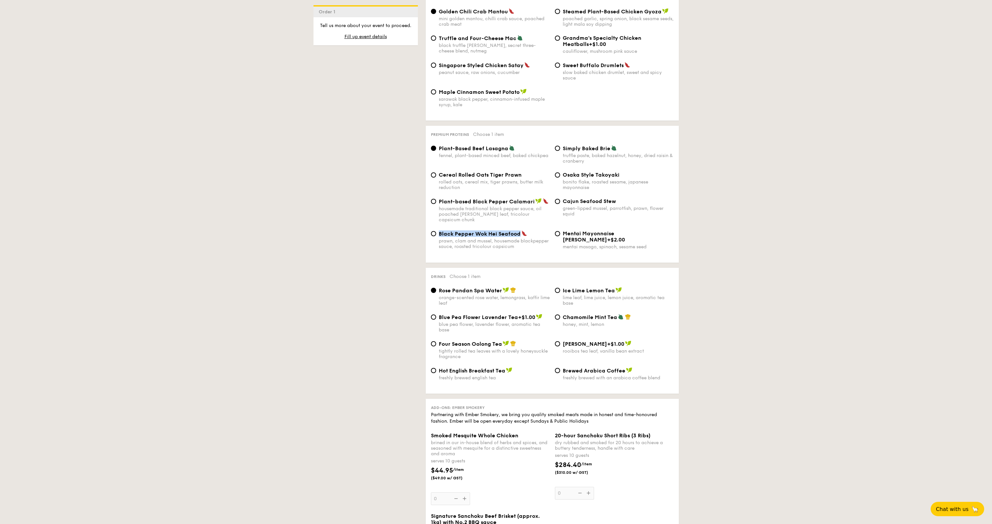
drag, startPoint x: 563, startPoint y: 143, endPoint x: 608, endPoint y: 144, distance: 45.3
click at [608, 145] on span "Simply Baked Brie" at bounding box center [587, 148] width 48 height 6
drag, startPoint x: 564, startPoint y: 167, endPoint x: 619, endPoint y: 168, distance: 55.1
click at [619, 172] on div "Osaka Style Takoyaki" at bounding box center [618, 175] width 111 height 6
drag, startPoint x: 564, startPoint y: 197, endPoint x: 615, endPoint y: 195, distance: 51.5
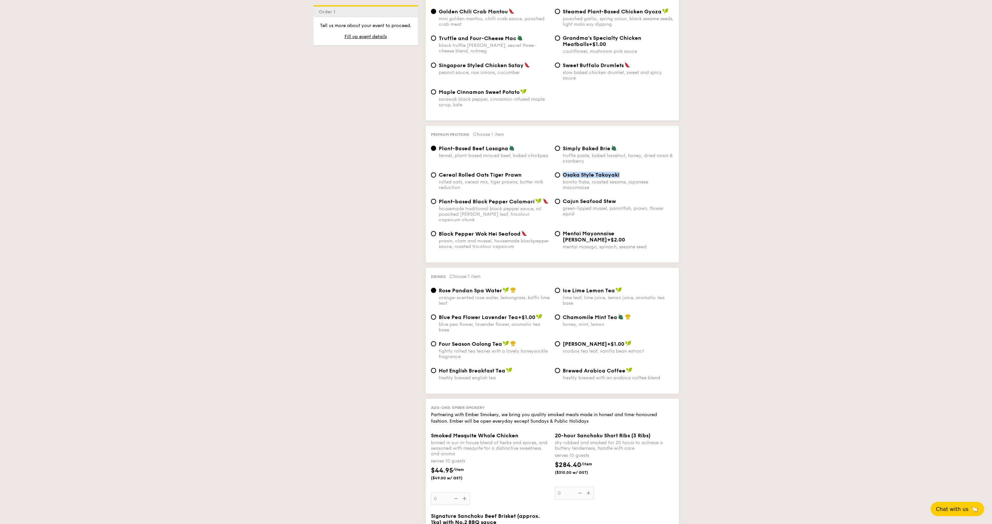
click at [615, 198] on div "Cajun Seafood Stew" at bounding box center [618, 201] width 111 height 6
drag, startPoint x: 440, startPoint y: 280, endPoint x: 500, endPoint y: 279, distance: 60.7
click at [500, 288] on span "Rose Pandan Spa Water" at bounding box center [470, 291] width 63 height 6
drag, startPoint x: 440, startPoint y: 332, endPoint x: 500, endPoint y: 332, distance: 59.4
click at [499, 341] on span "Four Season Oolong Tea" at bounding box center [470, 344] width 63 height 6
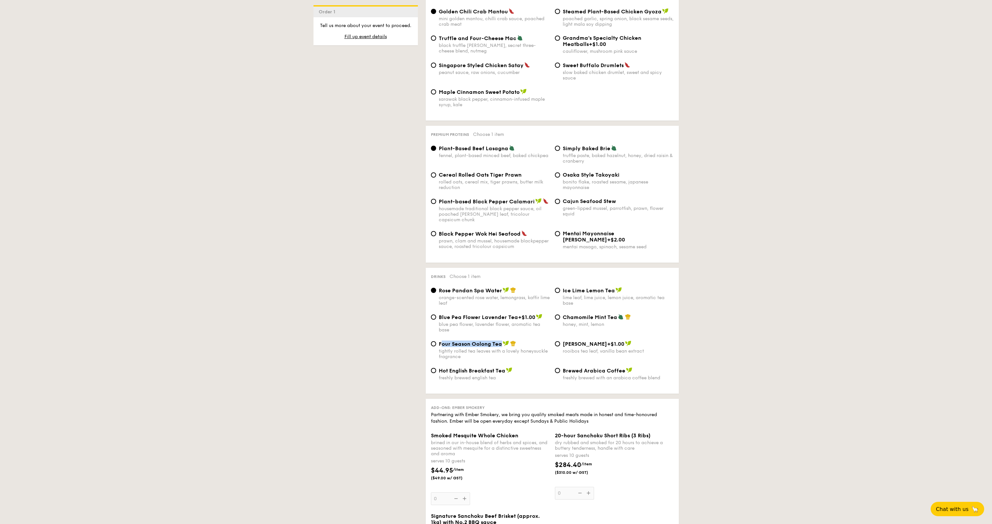
click at [500, 341] on span "Four Season Oolong Tea" at bounding box center [470, 344] width 63 height 6
drag, startPoint x: 438, startPoint y: 359, endPoint x: 504, endPoint y: 361, distance: 65.9
click at [504, 368] on span "Hot English Breakfast Tea" at bounding box center [472, 371] width 67 height 6
drag, startPoint x: 563, startPoint y: 279, endPoint x: 613, endPoint y: 279, distance: 50.5
click at [613, 288] on span "Ice Lime Lemon Tea" at bounding box center [589, 291] width 52 height 6
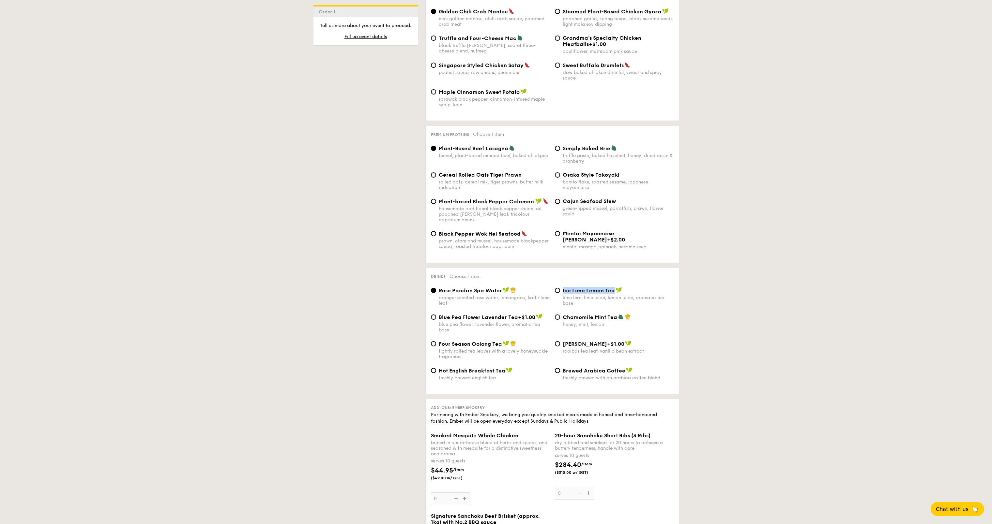
drag, startPoint x: 564, startPoint y: 308, endPoint x: 616, endPoint y: 308, distance: 52.2
click at [616, 314] on div "Chamomile Mint Tea" at bounding box center [618, 317] width 111 height 7
drag, startPoint x: 563, startPoint y: 358, endPoint x: 624, endPoint y: 361, distance: 61.1
click at [624, 368] on div "Brewed Arabica Coffee" at bounding box center [618, 371] width 111 height 7
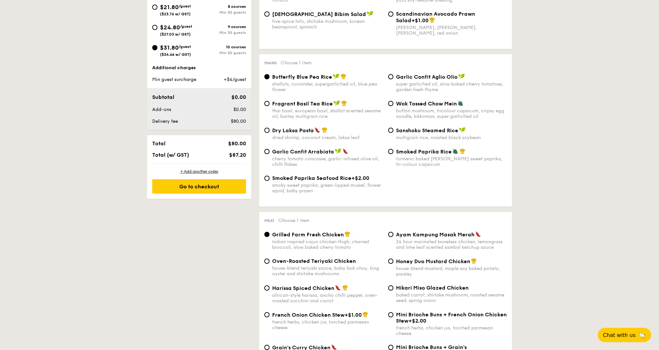
scroll to position [390, 0]
